Goal: Task Accomplishment & Management: Manage account settings

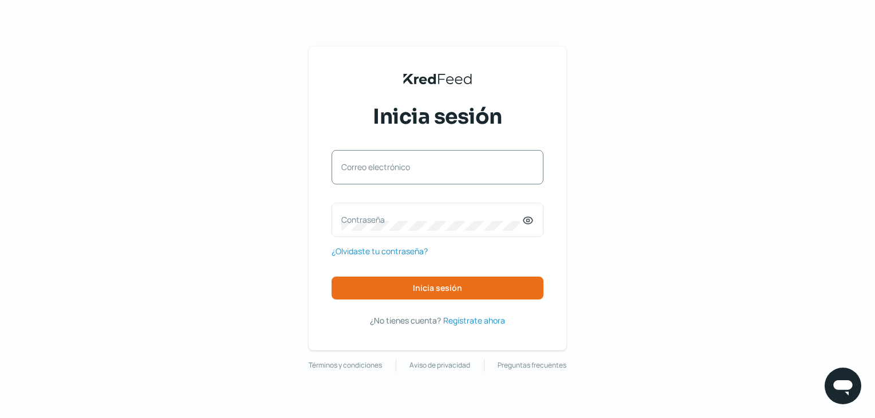
click at [393, 159] on div "Correo electrónico" at bounding box center [438, 167] width 212 height 34
click at [393, 172] on input "Correo electrónico" at bounding box center [437, 173] width 192 height 10
click at [424, 287] on span "Inicia sesión" at bounding box center [437, 288] width 49 height 8
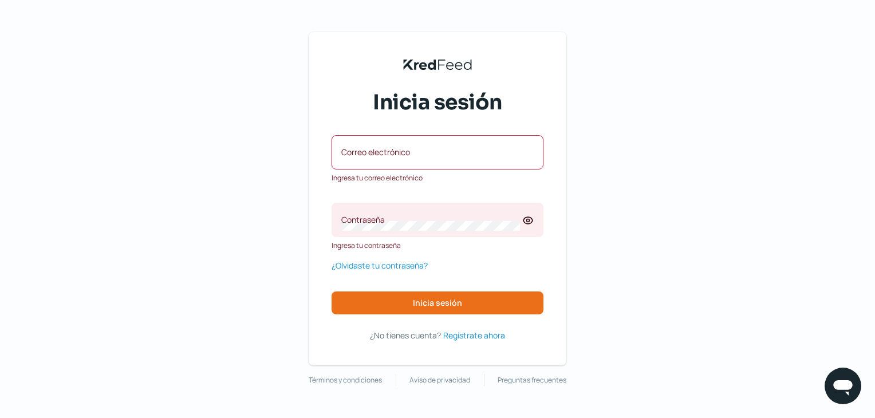
click at [394, 154] on label "Correo electrónico" at bounding box center [431, 152] width 181 height 11
click at [394, 154] on input "Correo electrónico" at bounding box center [437, 158] width 192 height 10
click at [397, 158] on input "Correo electrónico" at bounding box center [437, 158] width 192 height 10
type input "[EMAIL_ADDRESS][DOMAIN_NAME]"
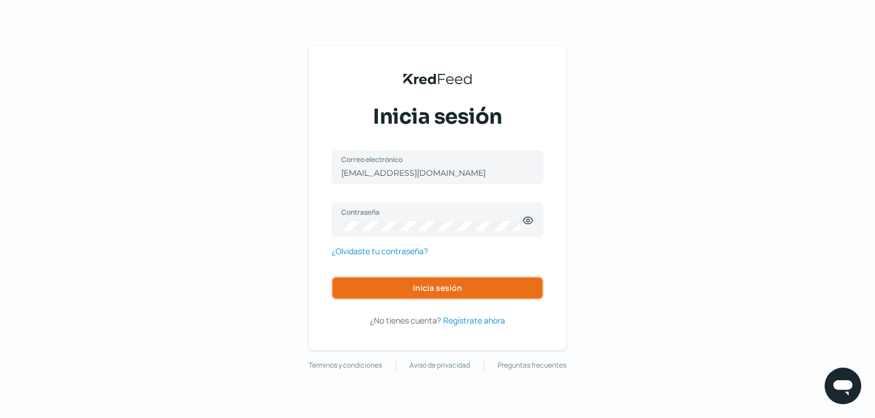
click at [420, 289] on span "Inicia sesión" at bounding box center [437, 288] width 49 height 8
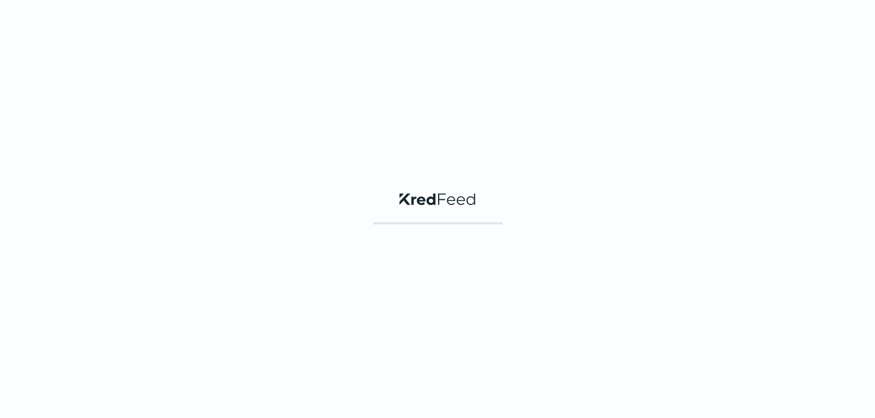
click at [426, 288] on div "KredFeed's Black Logo" at bounding box center [437, 209] width 875 height 418
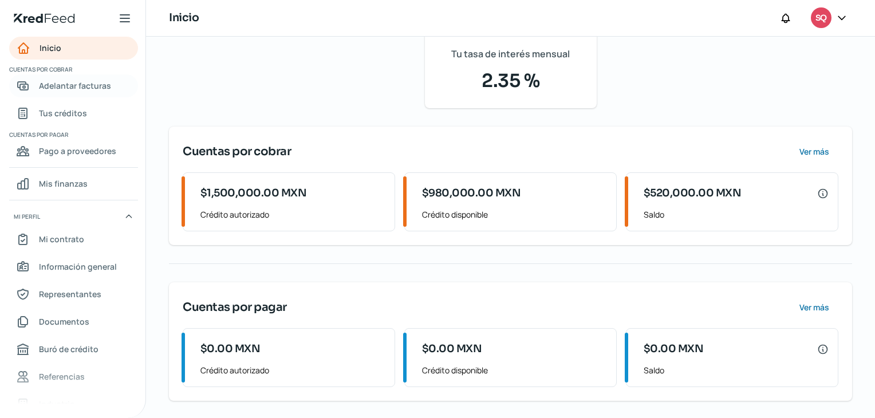
click at [54, 92] on span "Adelantar facturas" at bounding box center [75, 85] width 72 height 14
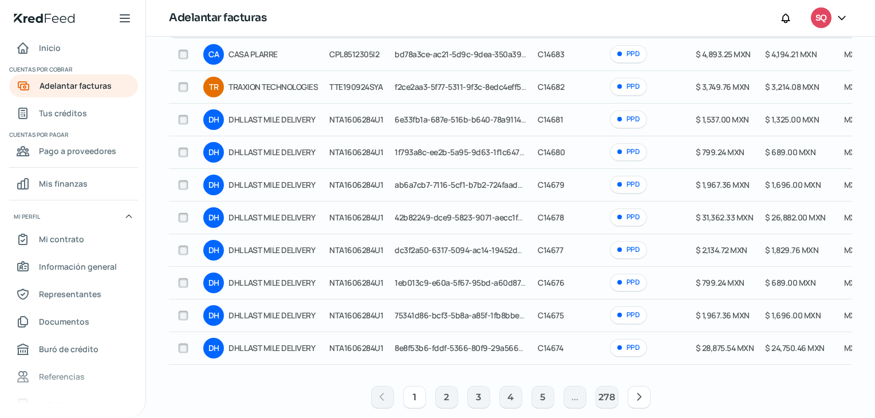
scroll to position [160, 0]
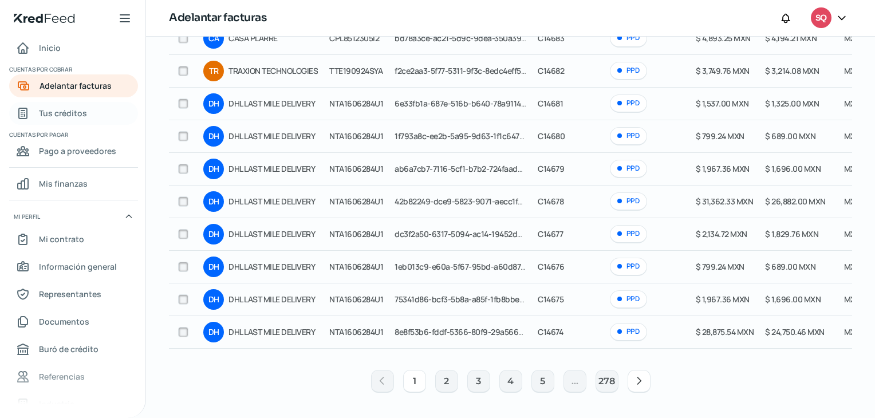
click at [93, 120] on link "Tus créditos" at bounding box center [73, 113] width 129 height 23
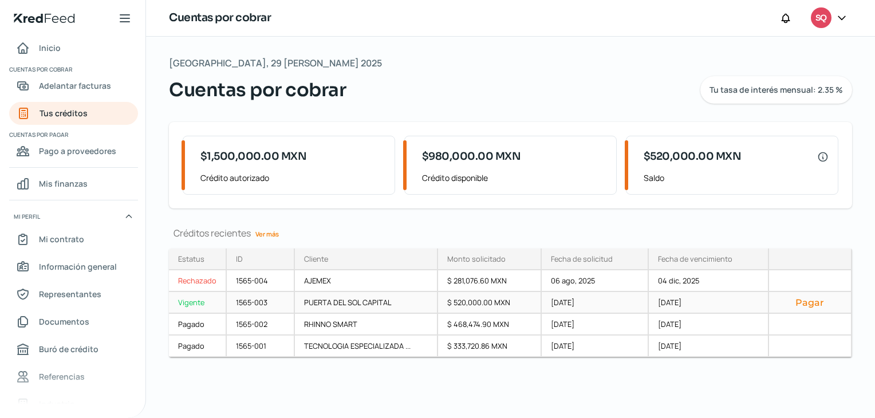
click at [804, 306] on button "Pagar" at bounding box center [810, 302] width 64 height 11
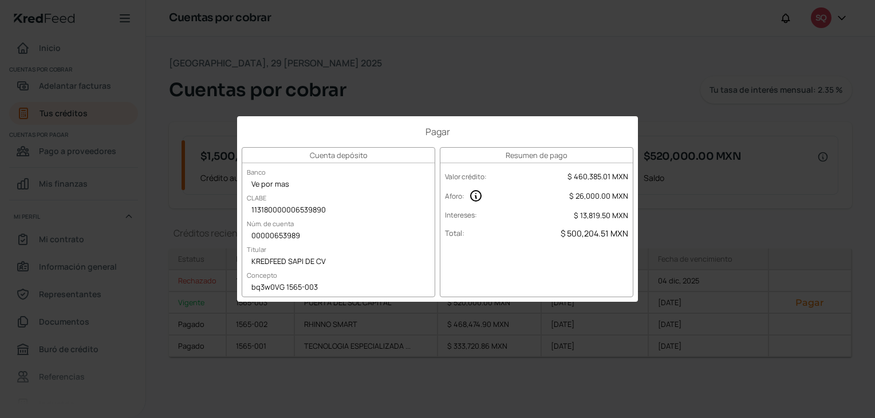
click at [667, 80] on div "Pagar Cuenta depósito Banco Ve por mas [PERSON_NAME] 113180000006539890 Núm. de…" at bounding box center [437, 209] width 875 height 418
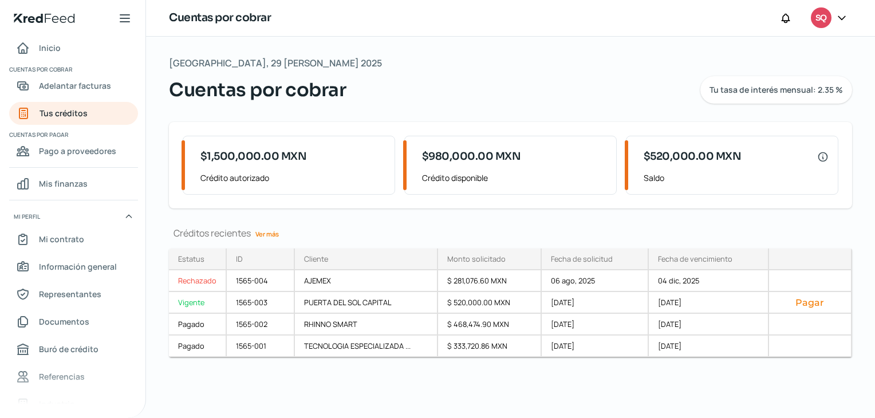
click at [832, 17] on div "SQ" at bounding box center [821, 17] width 21 height 21
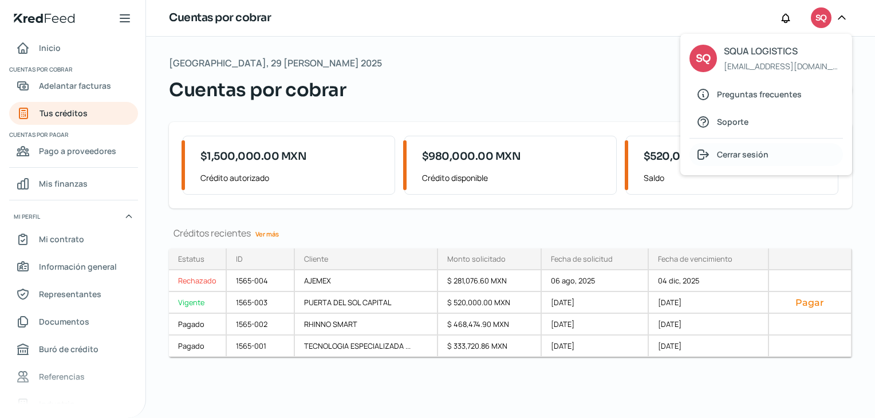
click at [724, 145] on div "Cerrar sesión" at bounding box center [766, 154] width 153 height 23
